Goal: Communication & Community: Ask a question

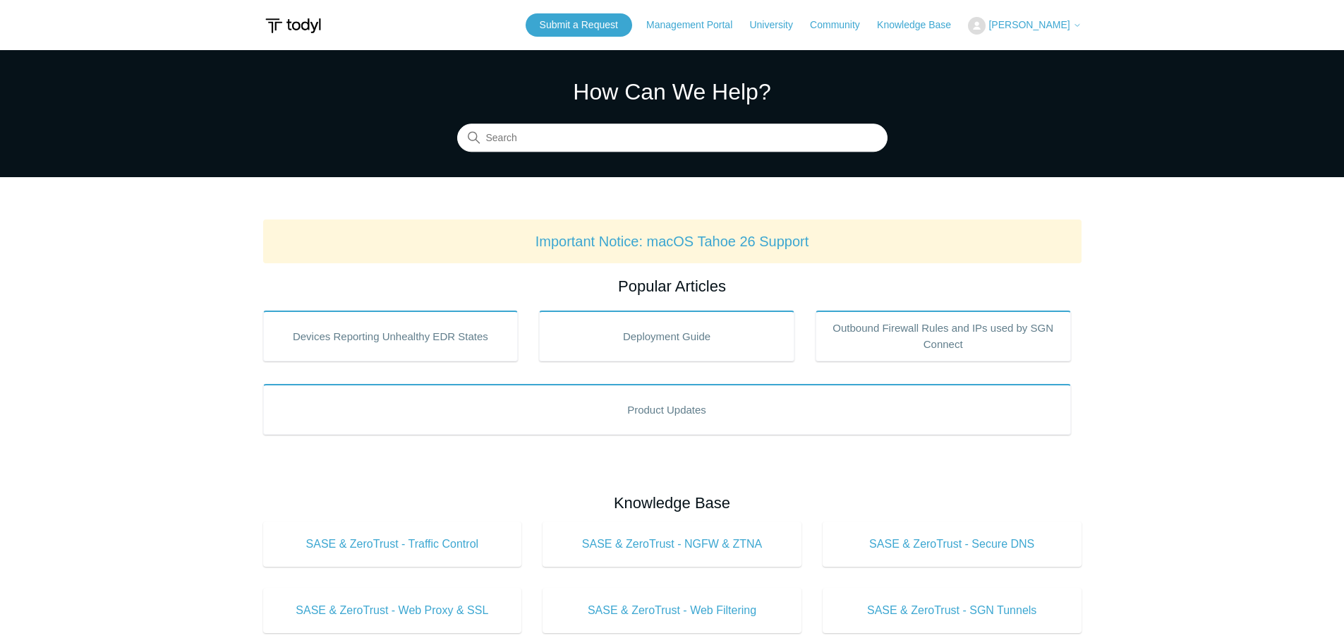
click at [1066, 20] on span "[PERSON_NAME]" at bounding box center [1029, 24] width 81 height 11
click at [1088, 52] on link "My Support Requests" at bounding box center [1038, 55] width 138 height 25
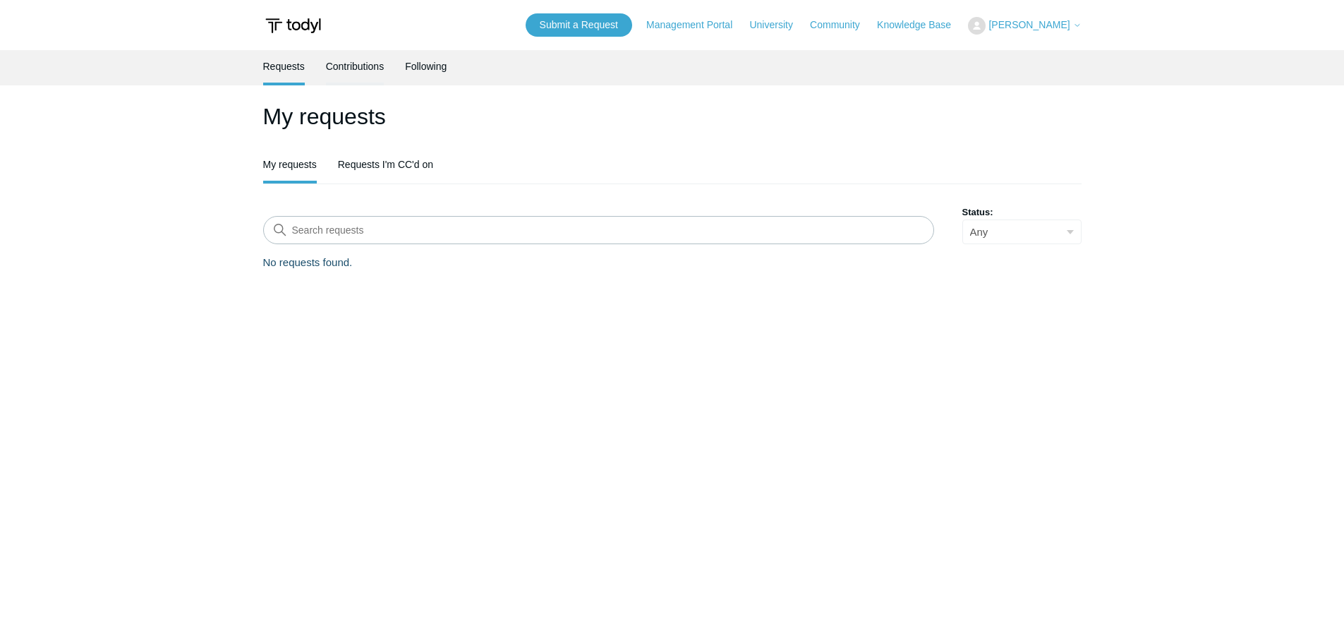
click at [337, 71] on link "Contributions" at bounding box center [355, 65] width 59 height 30
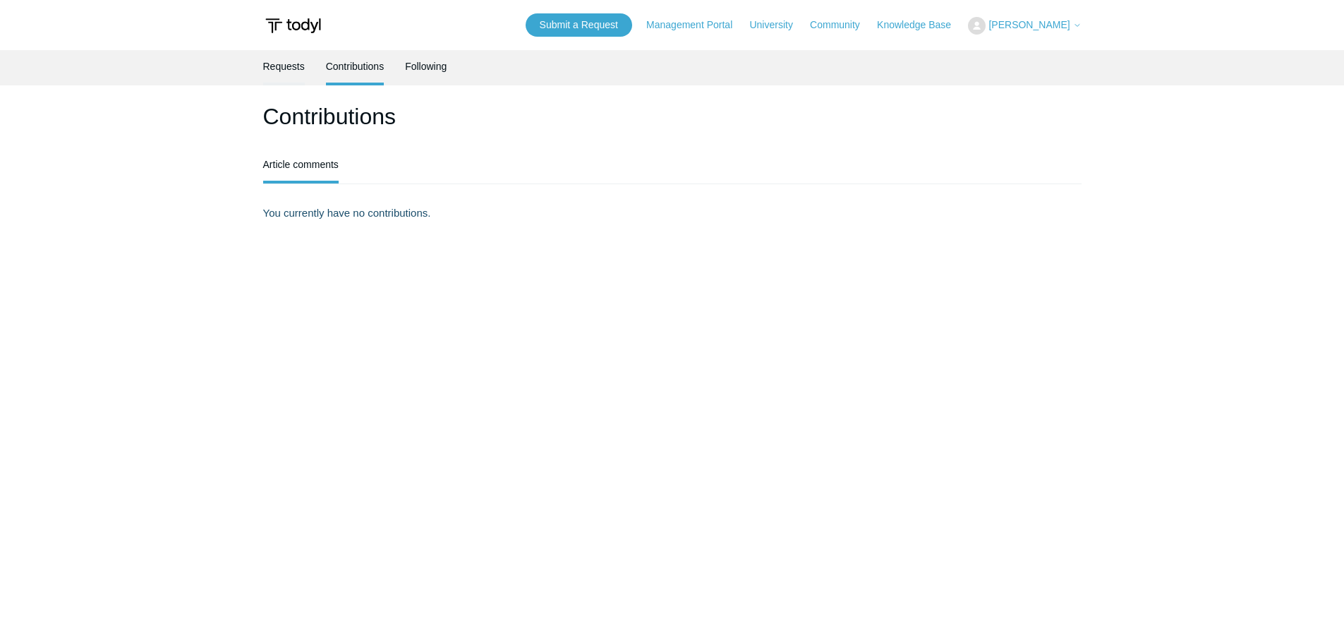
click at [297, 63] on link "Requests" at bounding box center [284, 65] width 42 height 30
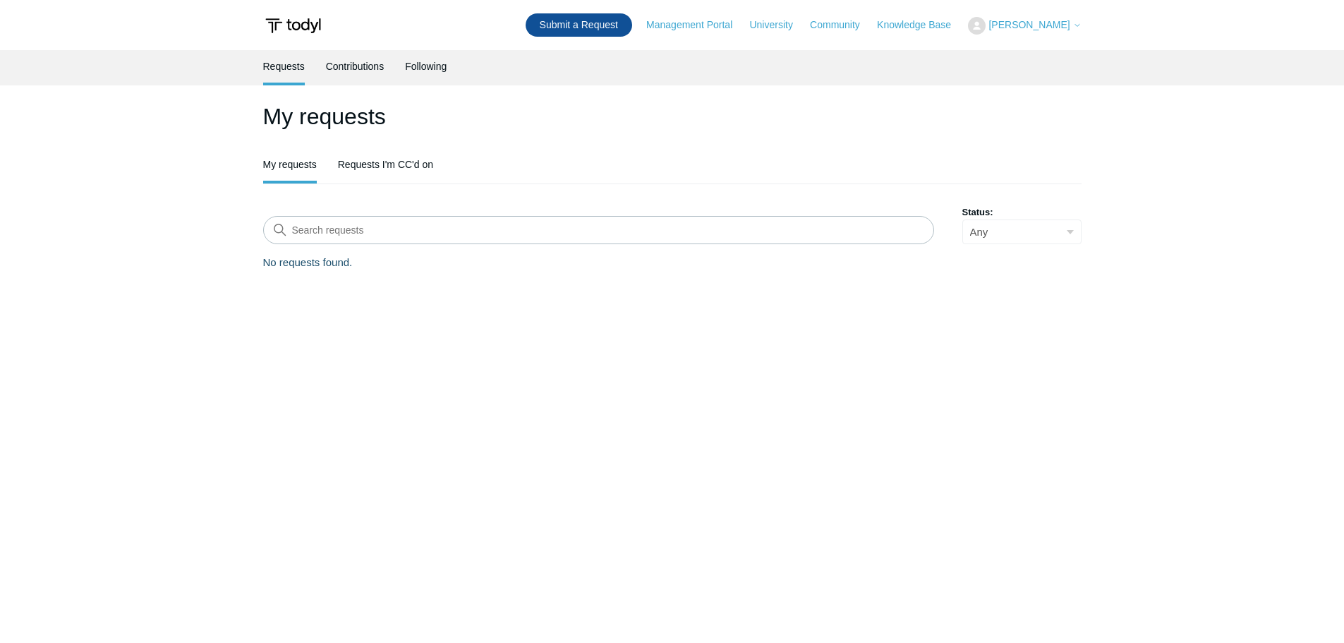
click at [581, 26] on link "Submit a Request" at bounding box center [579, 24] width 107 height 23
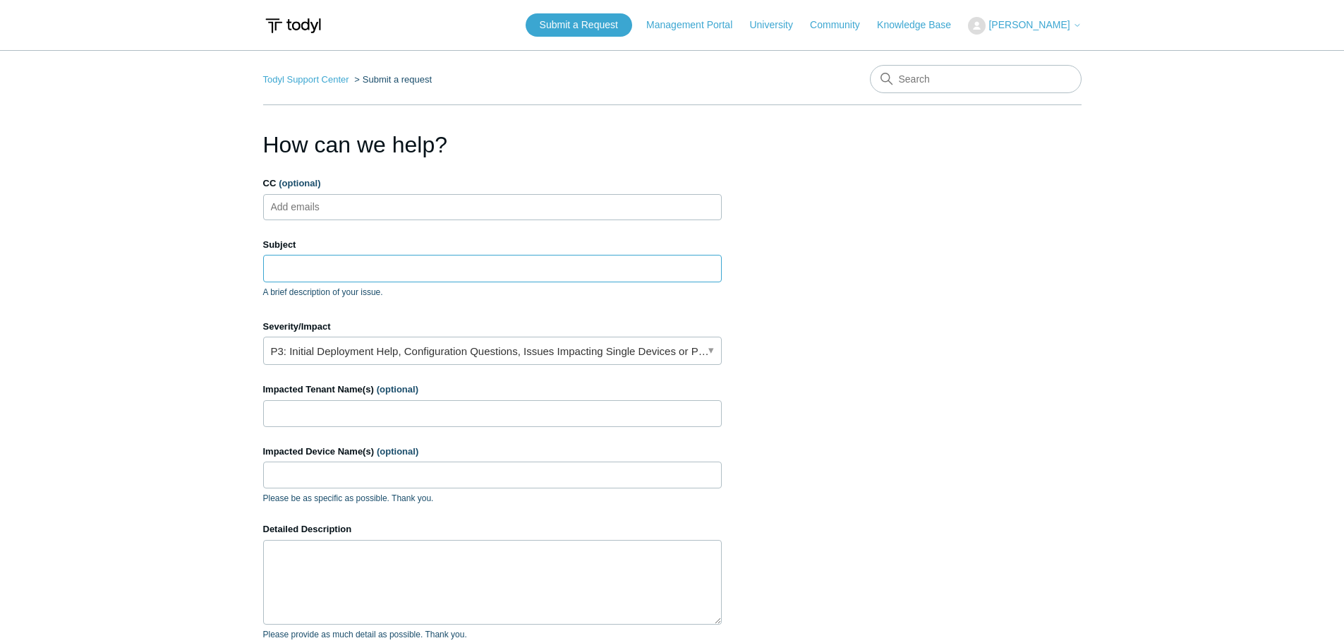
click at [502, 267] on input "Subject" at bounding box center [492, 268] width 459 height 27
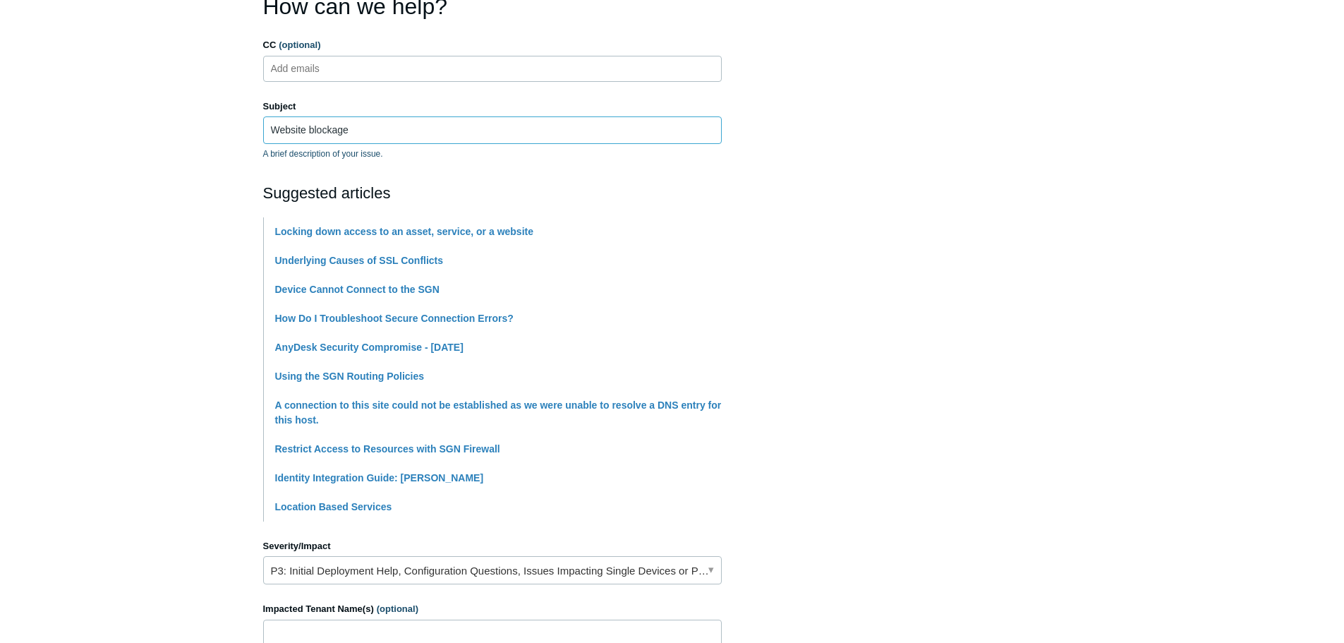
scroll to position [141, 0]
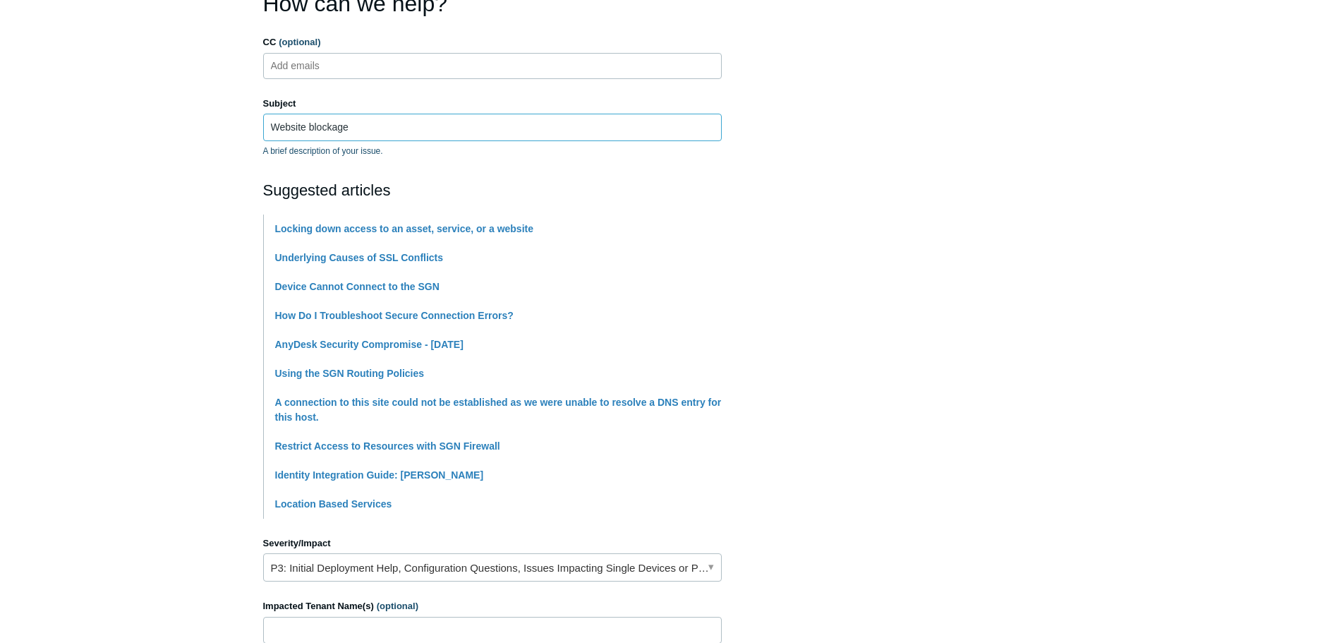
drag, startPoint x: 408, startPoint y: 128, endPoint x: 195, endPoint y: 125, distance: 212.5
click at [196, 126] on main "Todyl Support Center Submit a request How can we help? CC (optional) Add emails…" at bounding box center [672, 451] width 1344 height 1085
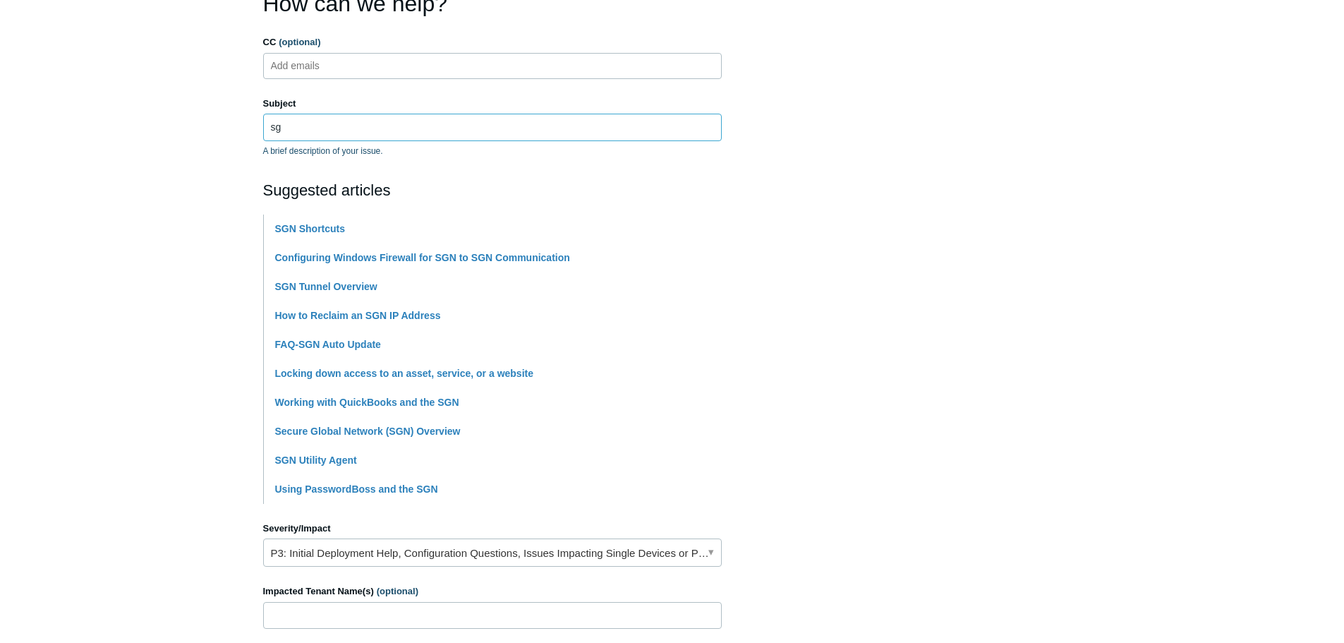
type input "s"
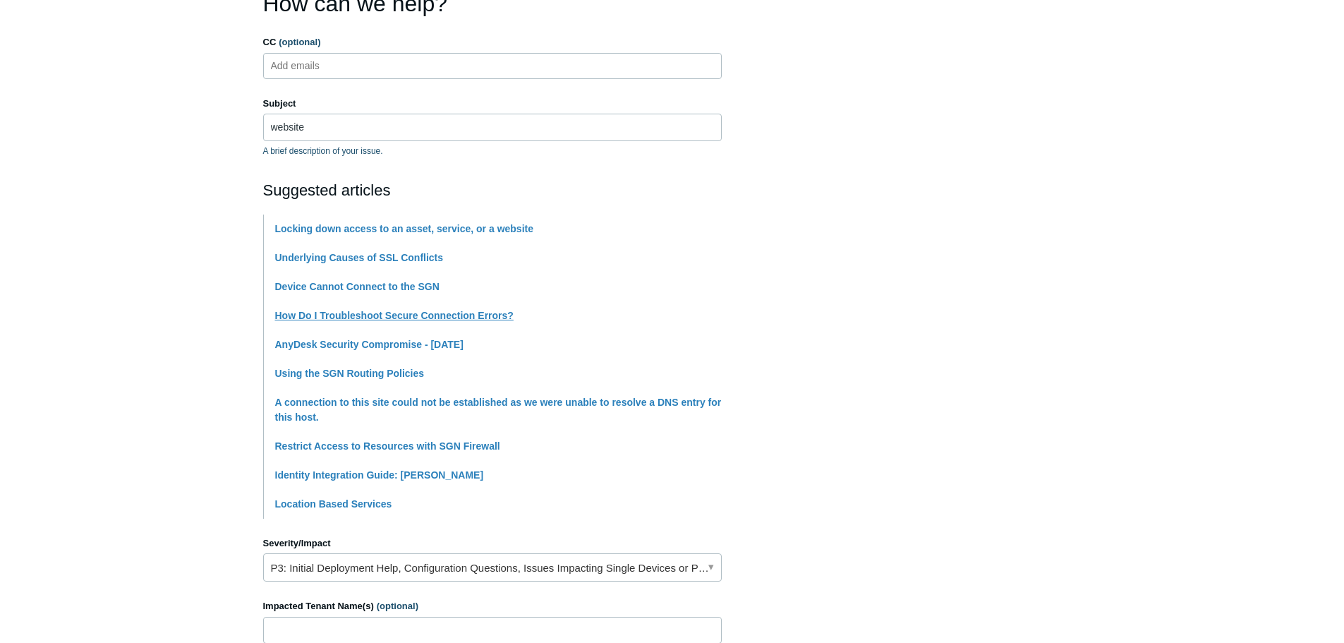
click at [380, 312] on link "How Do I Troubleshoot Secure Connection Errors?" at bounding box center [394, 315] width 239 height 11
click at [402, 123] on input "website" at bounding box center [492, 127] width 459 height 27
type input "w"
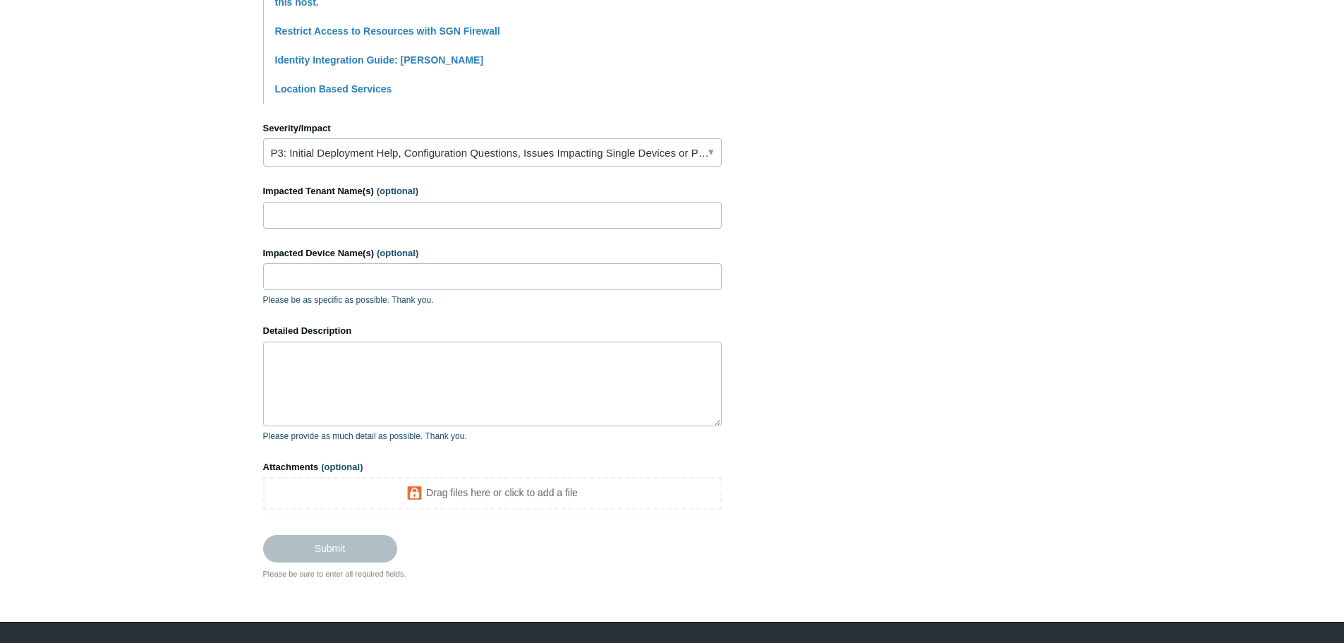
scroll to position [565, 0]
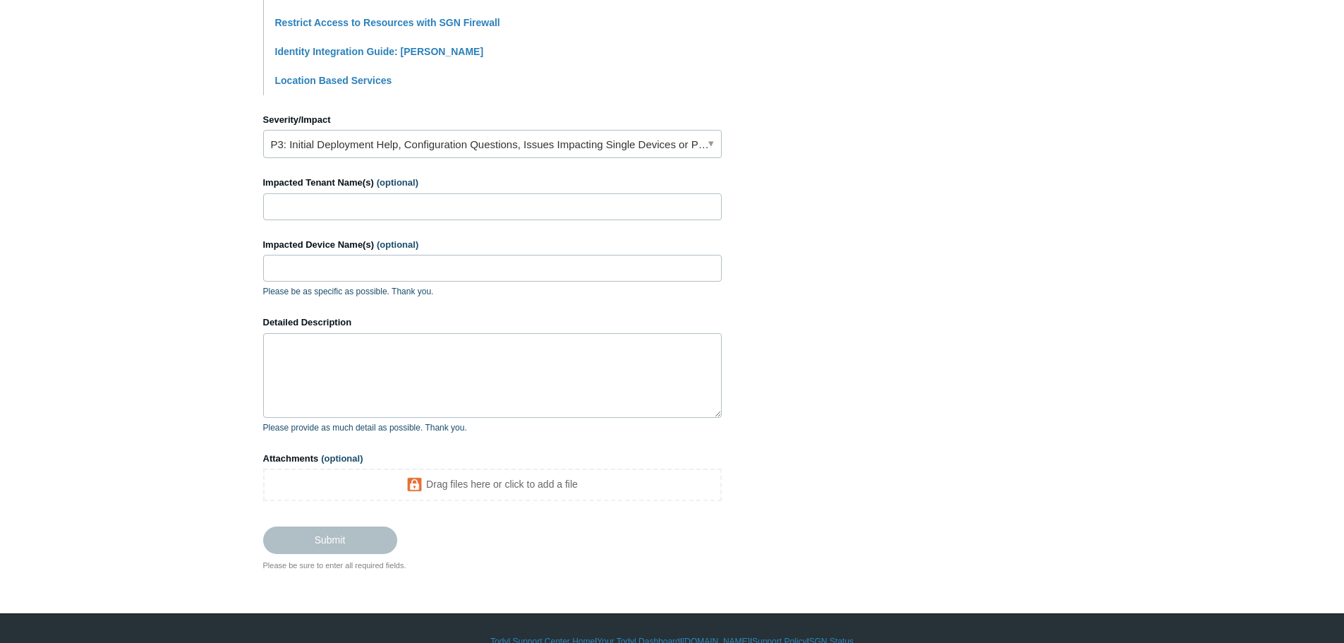
type input "Website Blockage"
click at [502, 142] on link "P3: Initial Deployment Help, Configuration Questions, Issues Impacting Single D…" at bounding box center [492, 144] width 459 height 28
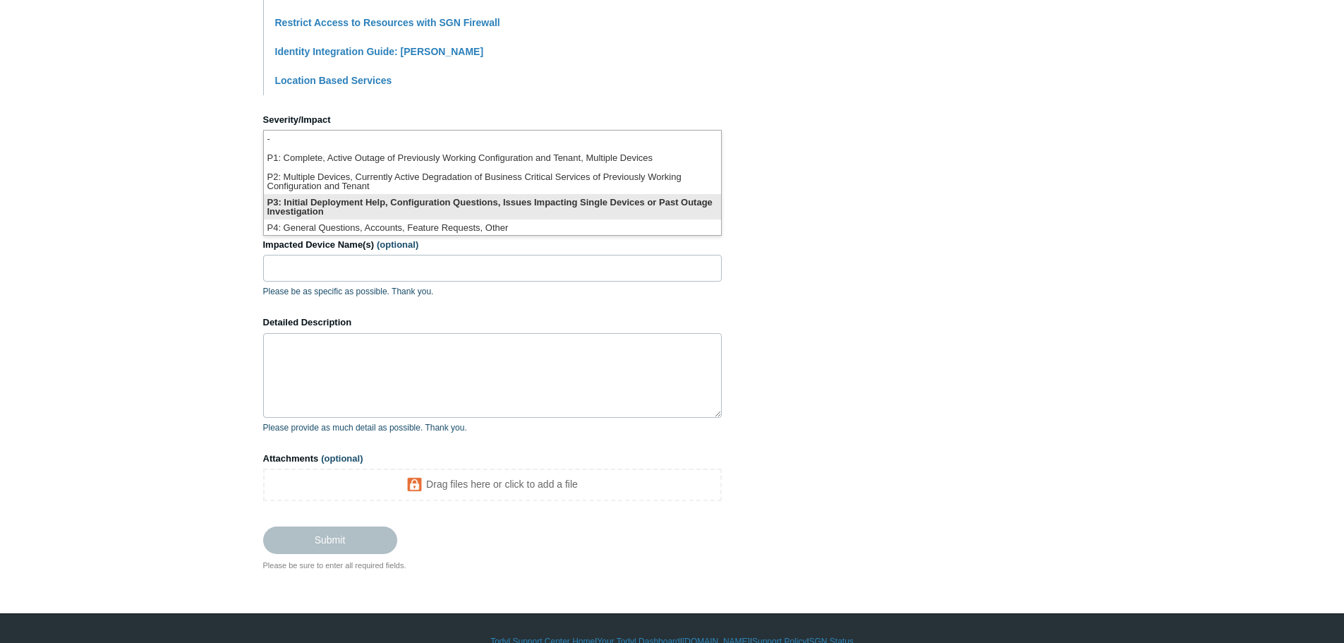
click at [565, 203] on li "P3: Initial Deployment Help, Configuration Questions, Issues Impacting Single D…" at bounding box center [492, 206] width 457 height 25
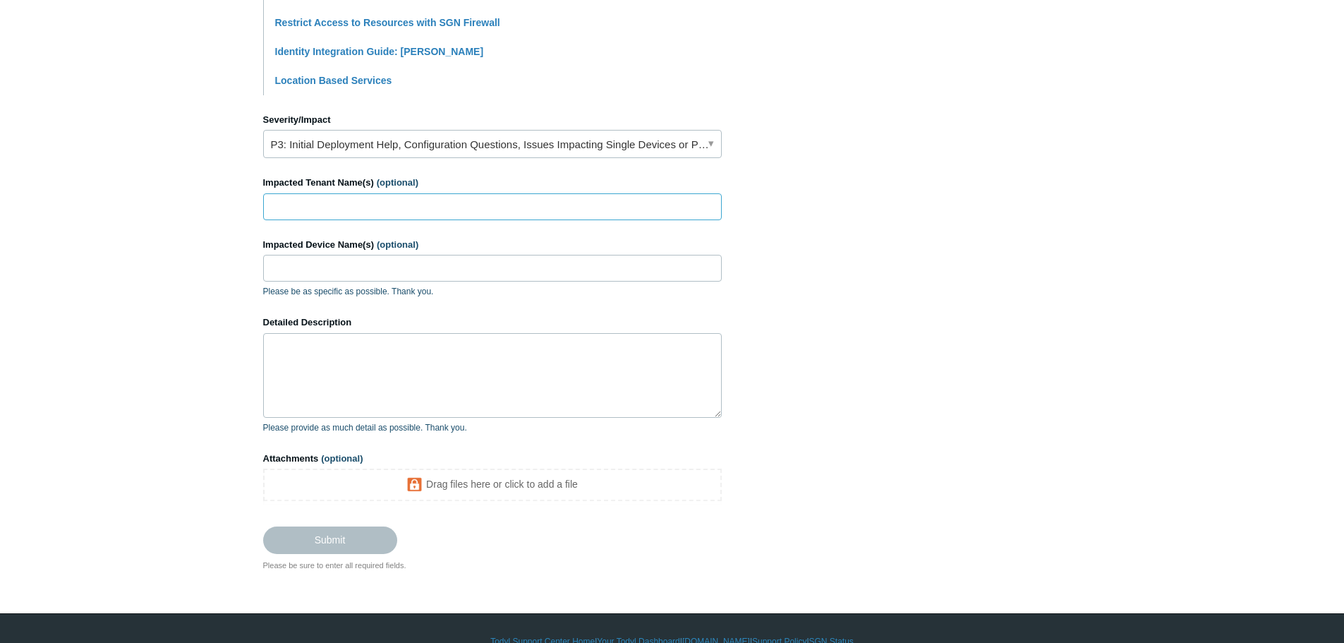
click at [565, 203] on input "Impacted Tenant Name(s) (optional)" at bounding box center [492, 206] width 459 height 27
type input "Allegiance Computers Technology"
type input "ACT-[PERSON_NAME]"
click at [375, 371] on textarea "Detailed Description" at bounding box center [492, 375] width 459 height 85
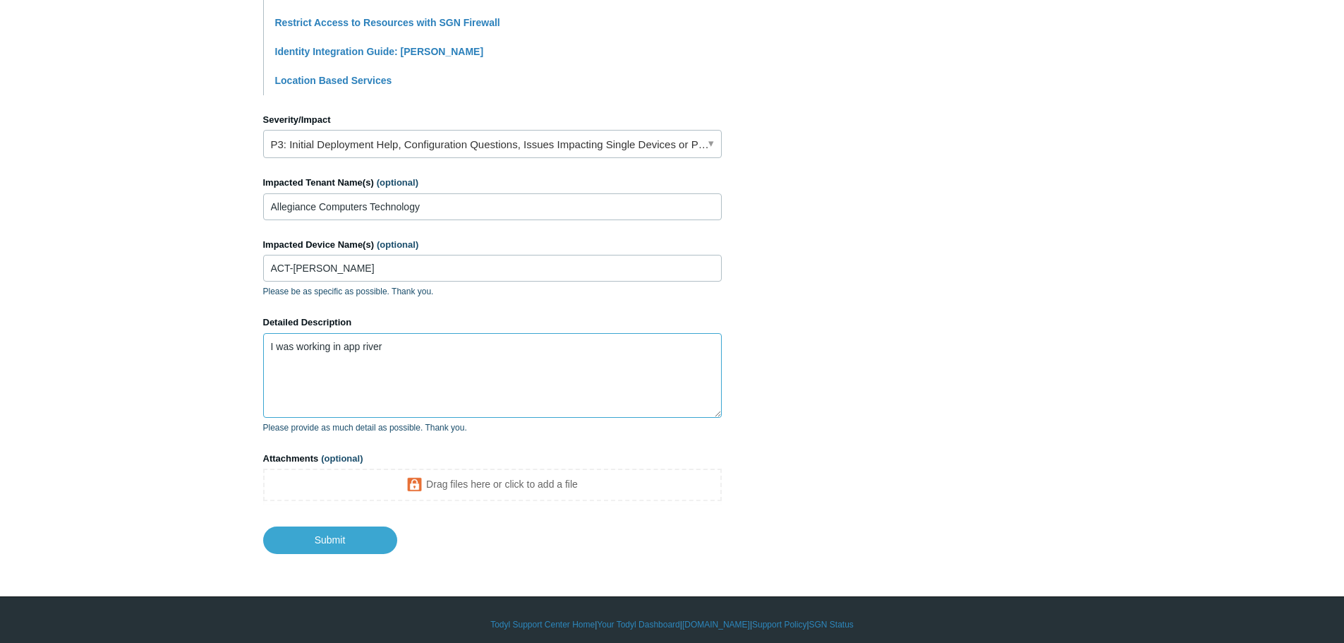
drag, startPoint x: 435, startPoint y: 355, endPoint x: 344, endPoint y: 343, distance: 91.8
click at [344, 343] on textarea "I was working in app river" at bounding box center [492, 375] width 459 height 85
drag, startPoint x: 65, startPoint y: 0, endPoint x: 553, endPoint y: 365, distance: 609.6
click at [553, 365] on textarea "I was working in AppRiver" at bounding box center [492, 375] width 459 height 85
paste textarea "cp.appriver.com"
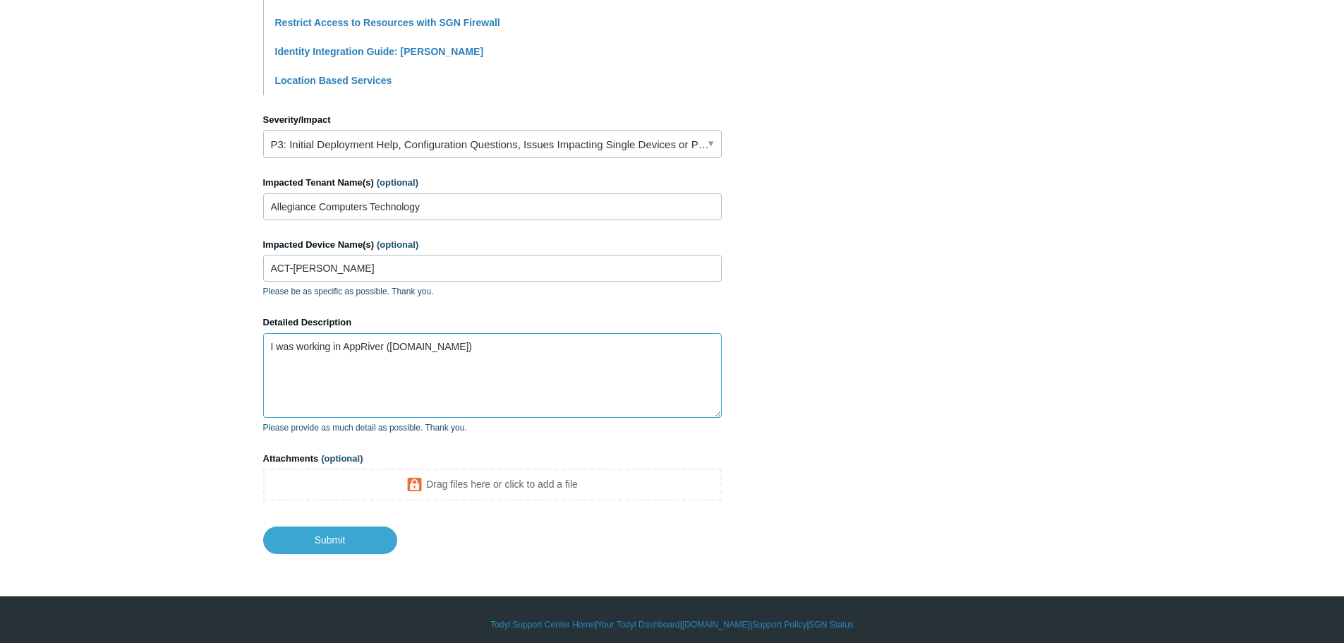
click at [578, 340] on textarea "I was working in AppRiver (cp.appriver.com)" at bounding box center [492, 375] width 459 height 85
click at [478, 352] on textarea "I was working in AppRiver (cp.appriver.com) while talking with their support in…" at bounding box center [492, 375] width 459 height 85
paste textarea "https://link.edgepilot.com/s/0b6273d4/kz0ZpFA40Uq6tkfqquDG8w?u=https://support.…"
click at [418, 363] on textarea "I was working in AppRiver (cp.appriver.com) while talking with their support in…" at bounding box center [492, 375] width 459 height 85
drag, startPoint x: 464, startPoint y: 347, endPoint x: 464, endPoint y: 372, distance: 24.7
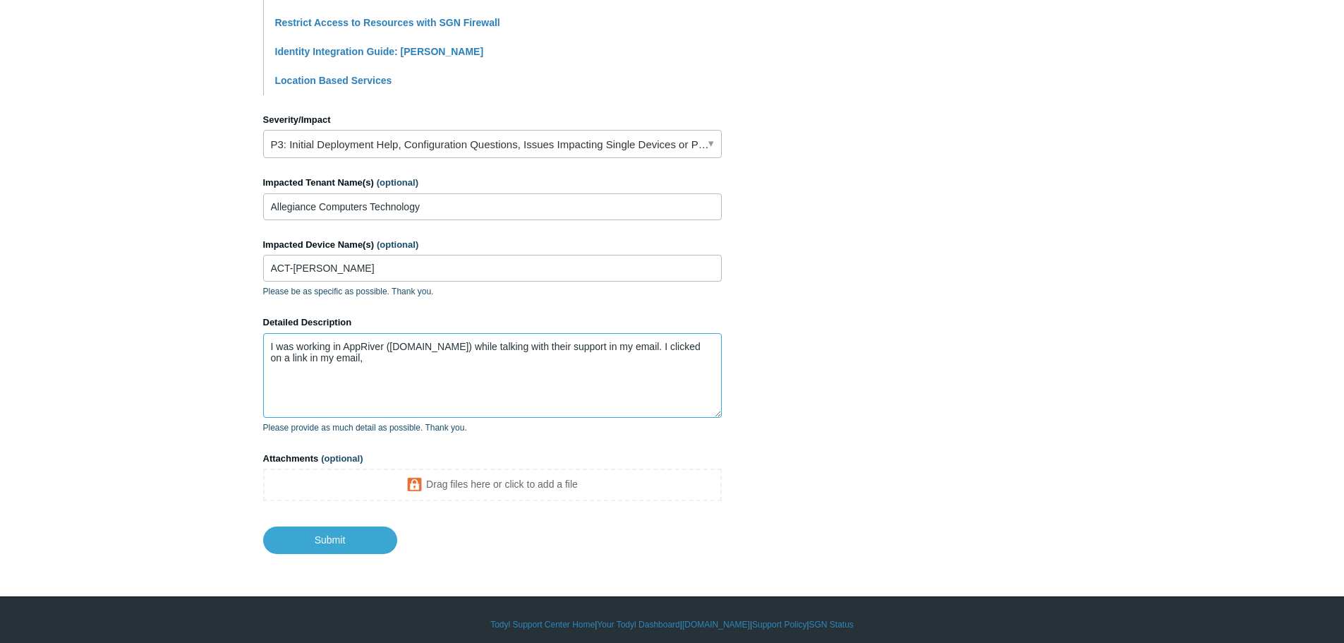
click at [464, 347] on textarea "I was working in AppRiver (cp.appriver.com) while talking with their support in…" at bounding box center [492, 375] width 459 height 85
click at [462, 366] on textarea "I was working in AppRiver (cp.appriver.com) while talking with their support in…" at bounding box center [492, 375] width 459 height 85
paste textarea "https://support.zixcorp.com/"
drag, startPoint x: 449, startPoint y: 359, endPoint x: 417, endPoint y: 359, distance: 31.8
click at [417, 359] on textarea "I was working in AppRiver (cp.appriver.com) while talking with their support in…" at bounding box center [492, 375] width 459 height 85
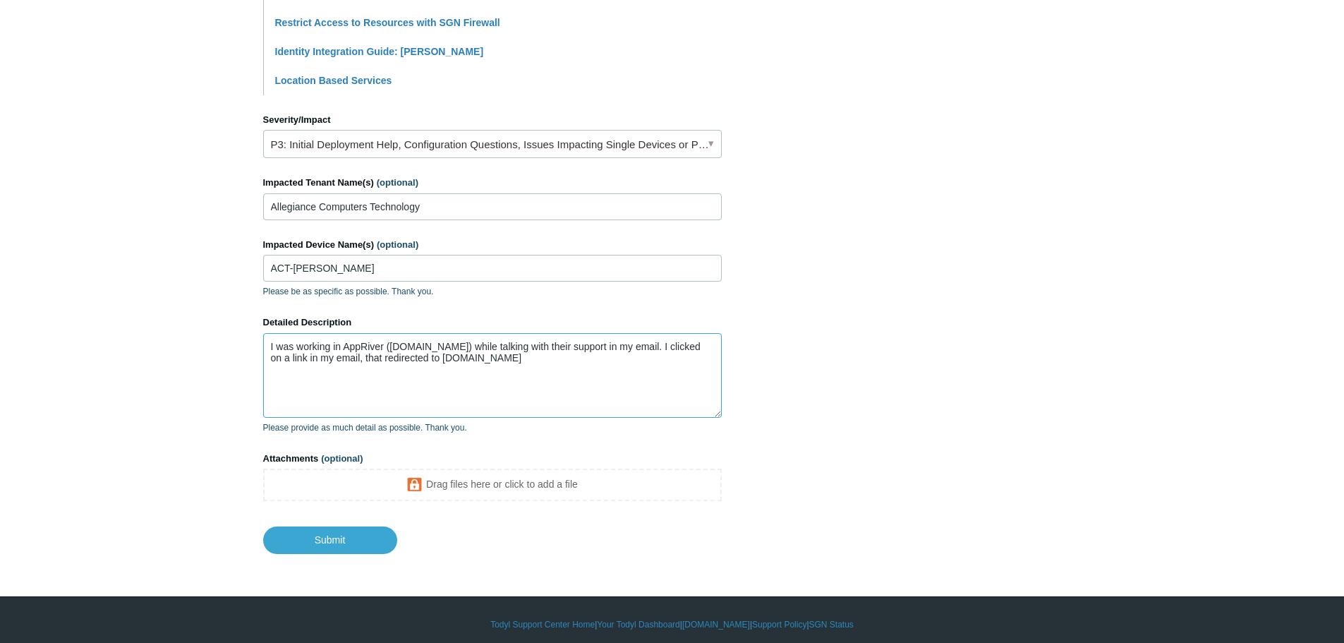
click at [528, 361] on textarea "I was working in AppRiver (cp.appriver.com) while talking with their support in…" at bounding box center [492, 375] width 459 height 85
click at [505, 356] on textarea "I was working in AppRiver (cp.appriver.com) while talking with their support in…" at bounding box center [492, 375] width 459 height 85
click at [661, 363] on textarea "I was working in AppRiver (cp.appriver.com) while talking with their support in…" at bounding box center [492, 375] width 459 height 85
click at [492, 366] on textarea "I was working in AppRiver (cp.appriver.com) while talking with their support in…" at bounding box center [492, 375] width 459 height 85
drag, startPoint x: 414, startPoint y: 371, endPoint x: 423, endPoint y: 386, distance: 17.1
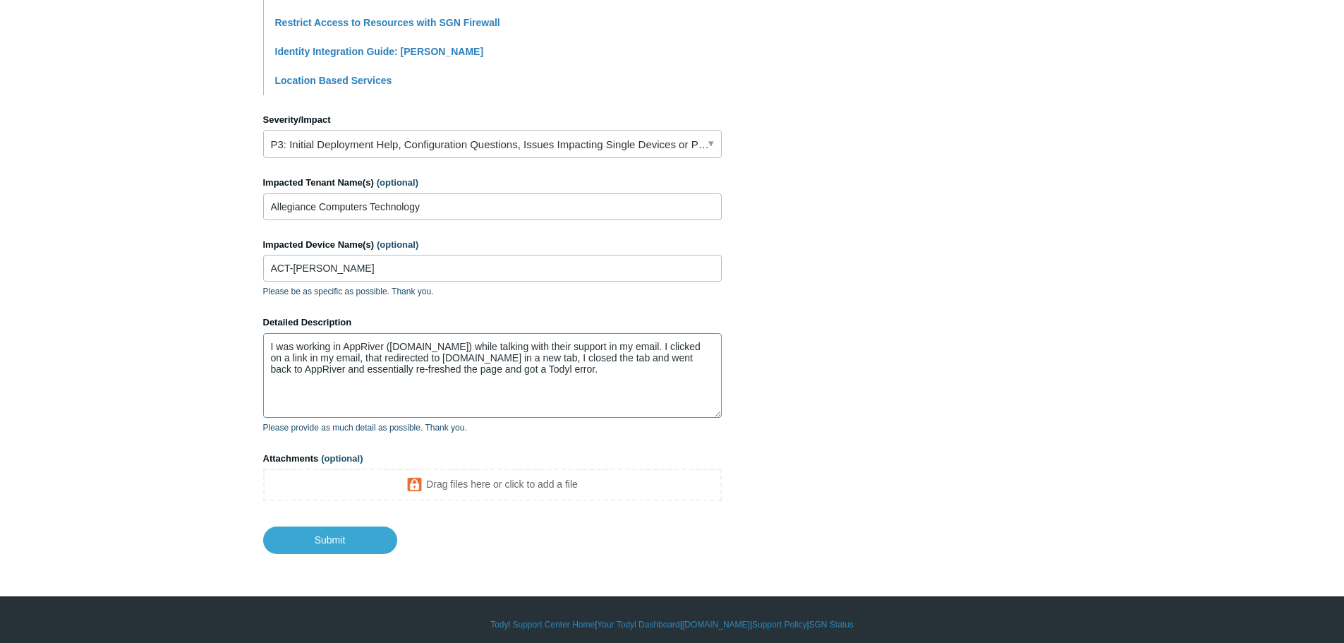
click at [423, 385] on textarea "I was working in AppRiver (cp.appriver.com) while talking with their support in…" at bounding box center [492, 375] width 459 height 85
click at [586, 376] on textarea "I was working in AppRiver (cp.appriver.com) while talking with their support in…" at bounding box center [492, 375] width 459 height 85
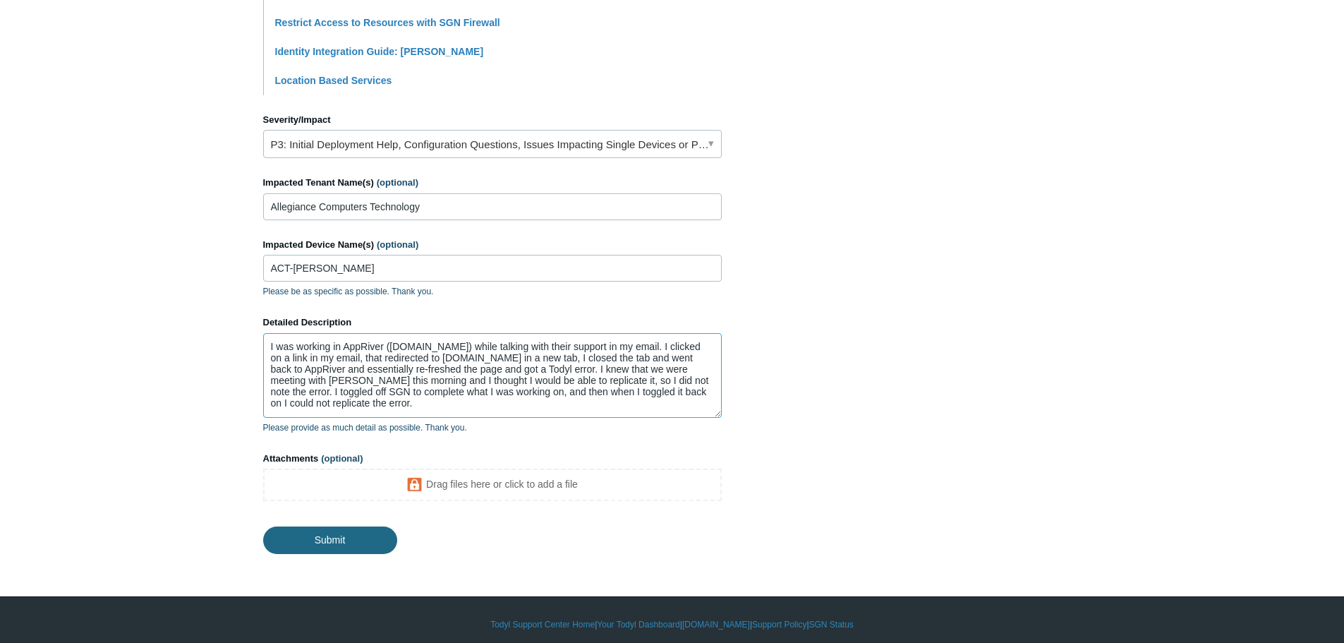
type textarea "I was working in AppRiver ([DOMAIN_NAME]) while talking with their support in m…"
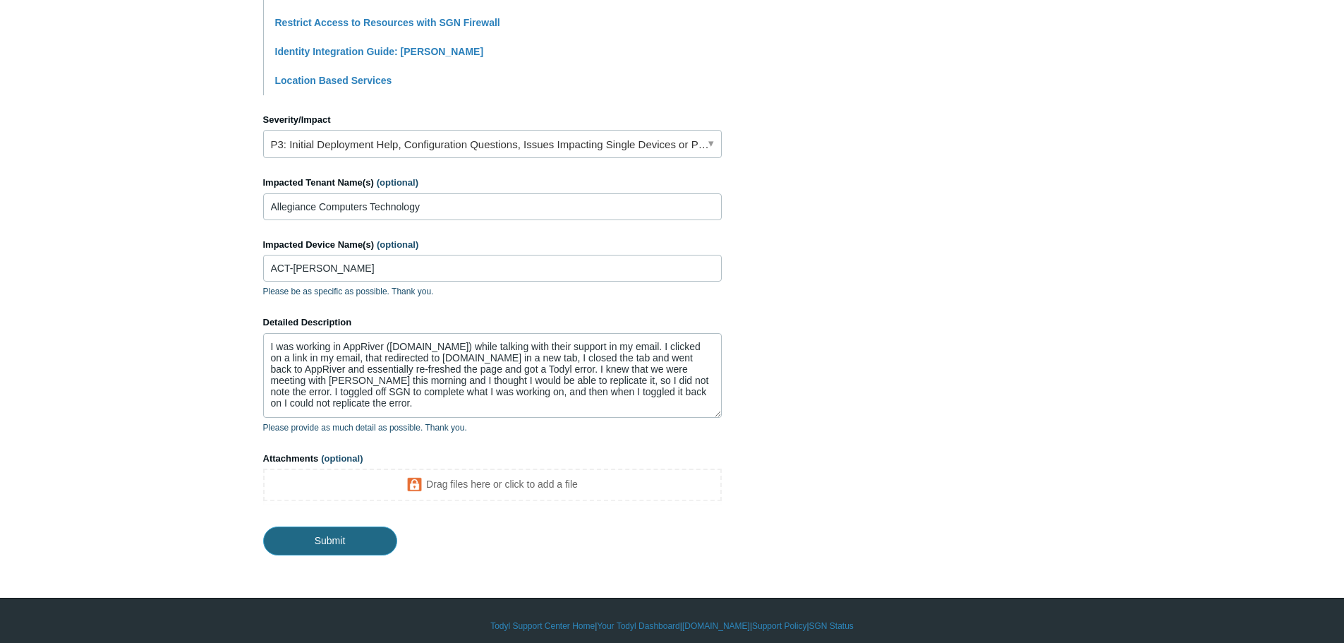
click at [351, 542] on input "Submit" at bounding box center [330, 540] width 134 height 28
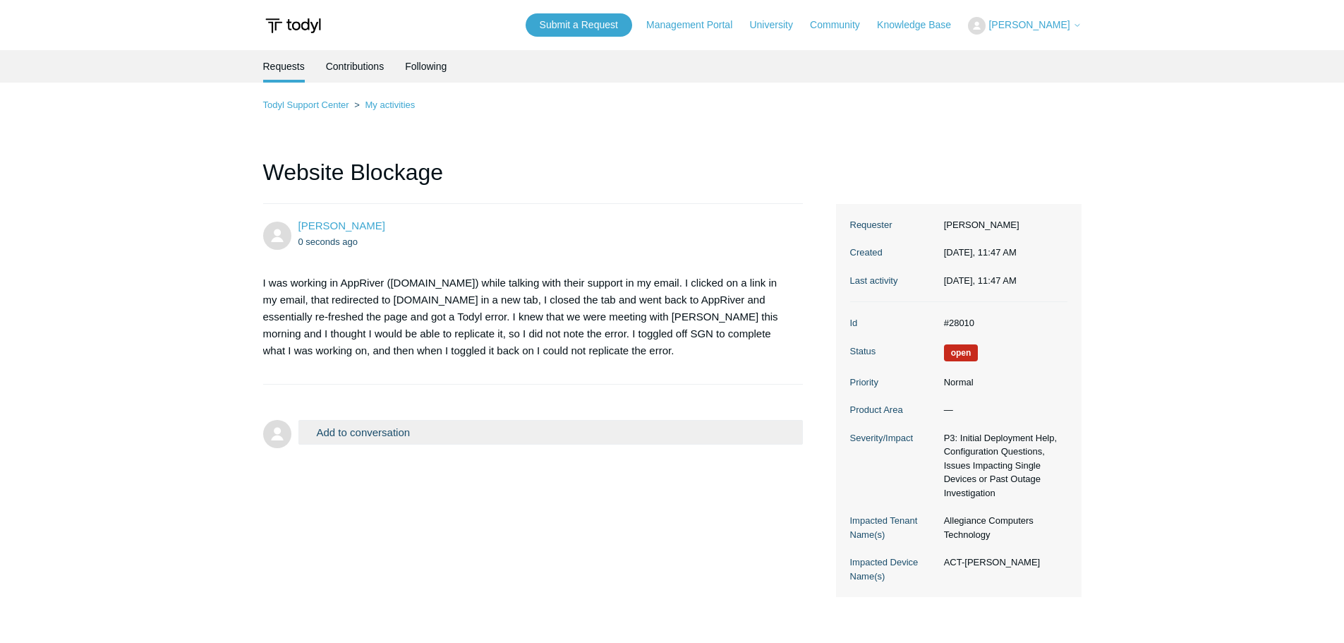
drag, startPoint x: 749, startPoint y: 191, endPoint x: 749, endPoint y: 89, distance: 102.3
click at [749, 190] on h1 "Website Blockage" at bounding box center [533, 179] width 541 height 49
click at [773, 157] on h1 "Website Blockage" at bounding box center [533, 179] width 541 height 49
